Goal: Task Accomplishment & Management: Use online tool/utility

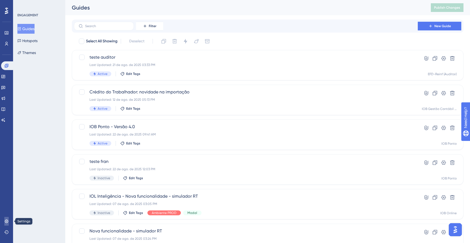
click at [7, 223] on icon at bounding box center [7, 222] width 4 height 4
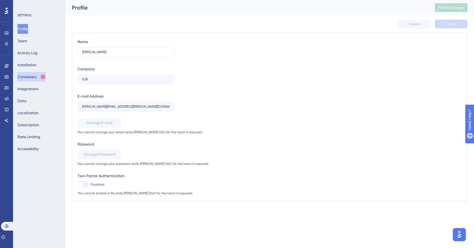
click at [28, 78] on button "Containers" at bounding box center [31, 77] width 28 height 10
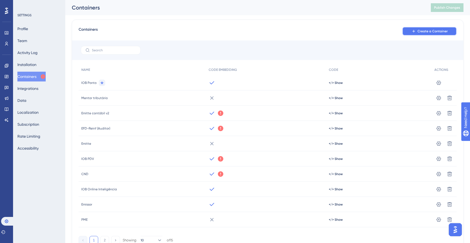
click at [442, 32] on span "Create a Container" at bounding box center [433, 31] width 30 height 4
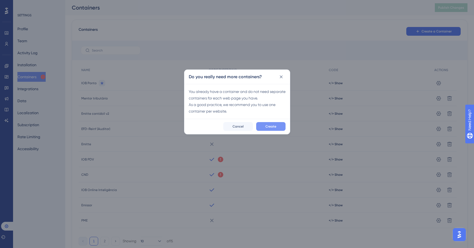
click at [273, 128] on span "Create" at bounding box center [271, 126] width 11 height 4
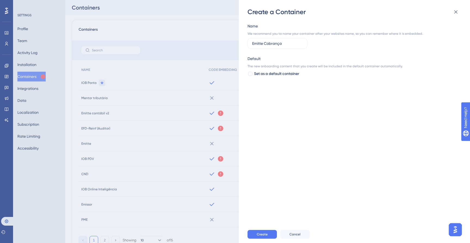
type input "Emitte Cobrança"
drag, startPoint x: 316, startPoint y: 47, endPoint x: 301, endPoint y: 96, distance: 51.0
click at [301, 96] on div "Name We recommend you to name your container after your websites name, so you c…" at bounding box center [357, 121] width 219 height 210
drag, startPoint x: 334, startPoint y: 75, endPoint x: 296, endPoint y: 245, distance: 174.4
click at [333, 79] on div "Name We recommend you to name your container after your websites name, so you c…" at bounding box center [357, 121] width 219 height 210
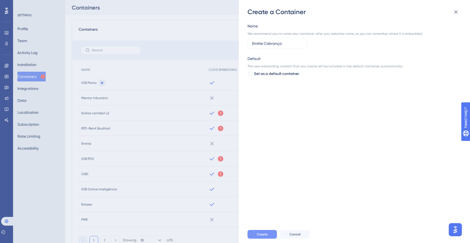
click at [256, 238] on button "Create" at bounding box center [262, 234] width 29 height 9
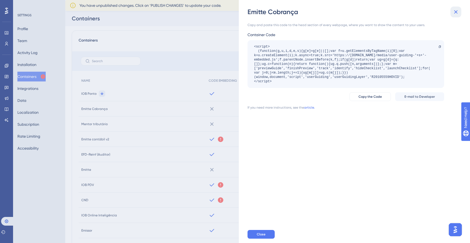
click at [458, 13] on icon at bounding box center [456, 12] width 7 height 7
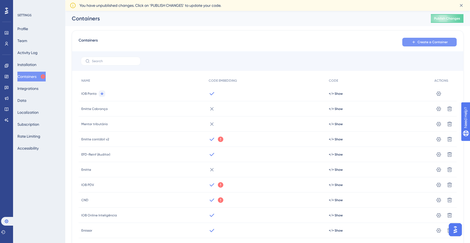
click at [426, 44] on span "Create a Container" at bounding box center [433, 42] width 30 height 4
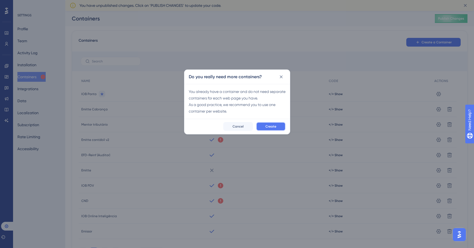
click at [275, 128] on span "Create" at bounding box center [271, 126] width 11 height 4
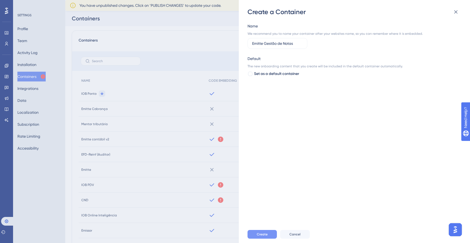
type input "Emitte Gestão de Notas"
click at [266, 237] on span "Create" at bounding box center [262, 235] width 11 height 4
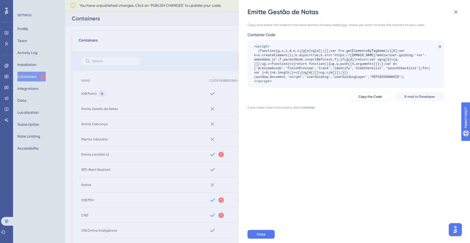
click at [321, 185] on div "Copy and paste this code to the head section of every webpage, where you want t…" at bounding box center [357, 121] width 219 height 210
click at [175, 41] on div "Emitte Gestão de Notas Copy and paste this code to the head section of every we…" at bounding box center [235, 121] width 470 height 243
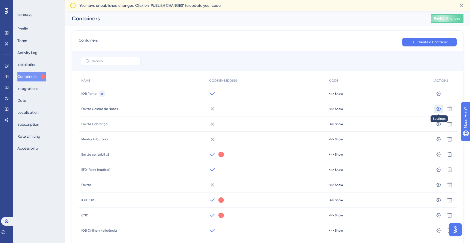
click at [438, 109] on icon at bounding box center [438, 108] width 5 height 5
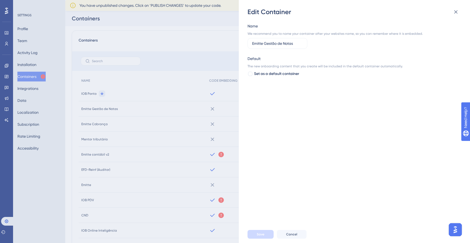
click at [211, 43] on div "Edit Container Name We recommend you to name your container after your websites…" at bounding box center [235, 121] width 470 height 243
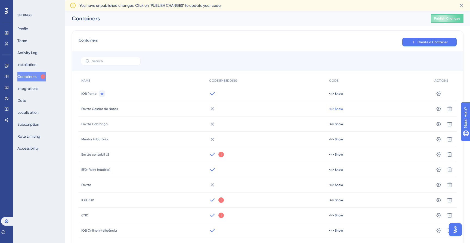
drag, startPoint x: 341, startPoint y: 108, endPoint x: 338, endPoint y: 110, distance: 3.6
click at [341, 108] on span "</> Show" at bounding box center [336, 109] width 14 height 4
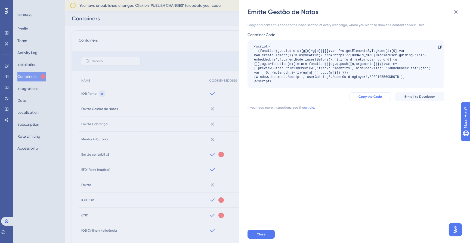
click at [365, 96] on span "Copy the Code" at bounding box center [370, 97] width 23 height 4
click at [308, 107] on link "article." at bounding box center [309, 108] width 11 height 4
click at [176, 56] on div "Emitte Gestão de Notas Copy and paste this code to the head section of every we…" at bounding box center [235, 121] width 470 height 243
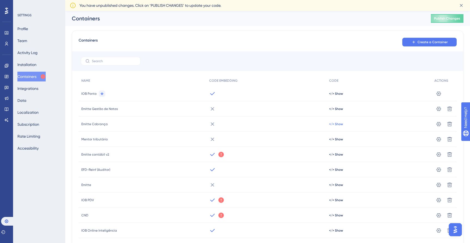
click at [337, 123] on span "</> Show" at bounding box center [336, 124] width 14 height 4
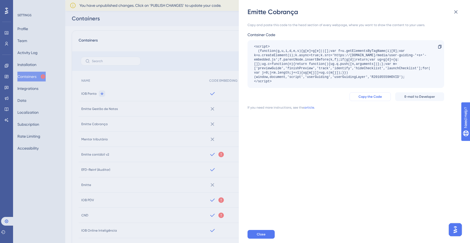
click at [371, 98] on span "Copy the Code" at bounding box center [370, 97] width 23 height 4
click at [184, 67] on div "Emitte Cobrança Copy and paste this code to the head section of every webpage, …" at bounding box center [235, 121] width 470 height 243
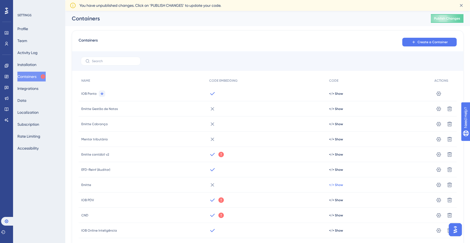
click at [337, 186] on span "</> Show" at bounding box center [336, 185] width 14 height 4
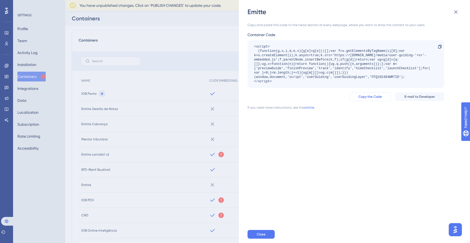
click at [372, 98] on span "Copy the Code" at bounding box center [370, 97] width 23 height 4
click at [368, 97] on span "Copy the Code" at bounding box center [370, 97] width 23 height 4
